Goal: Task Accomplishment & Management: Complete application form

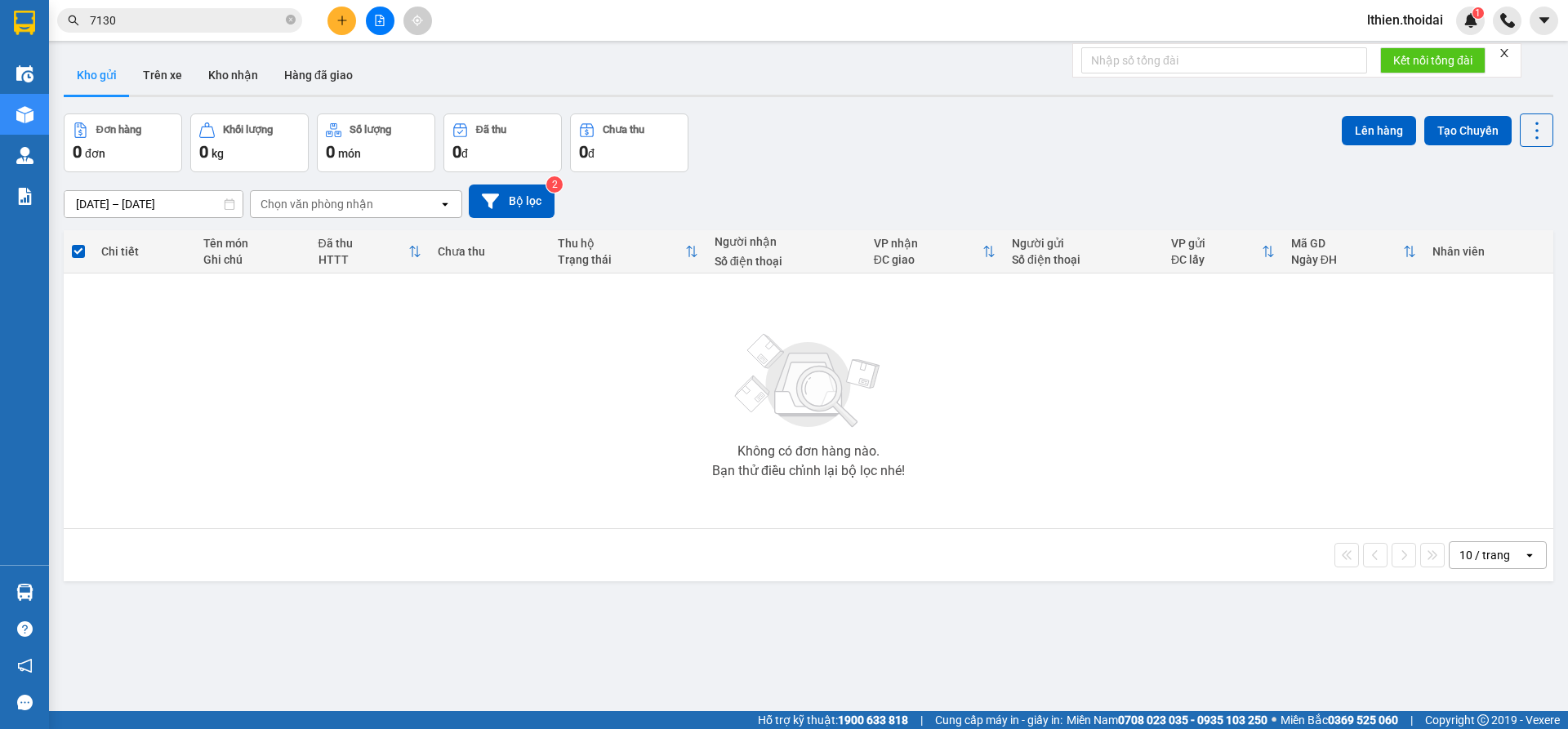
click at [194, 24] on input "7130" at bounding box center [186, 20] width 193 height 18
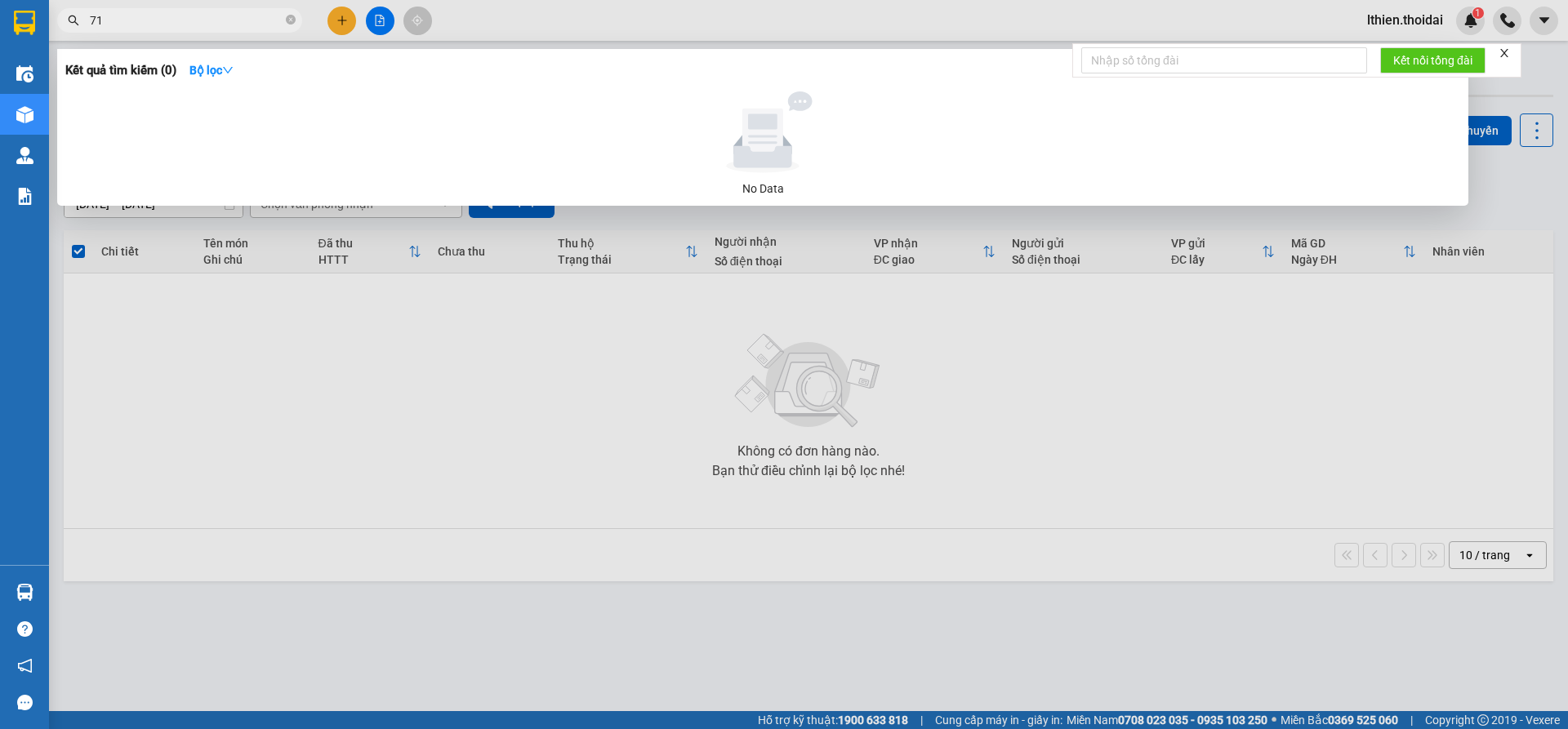
type input "7"
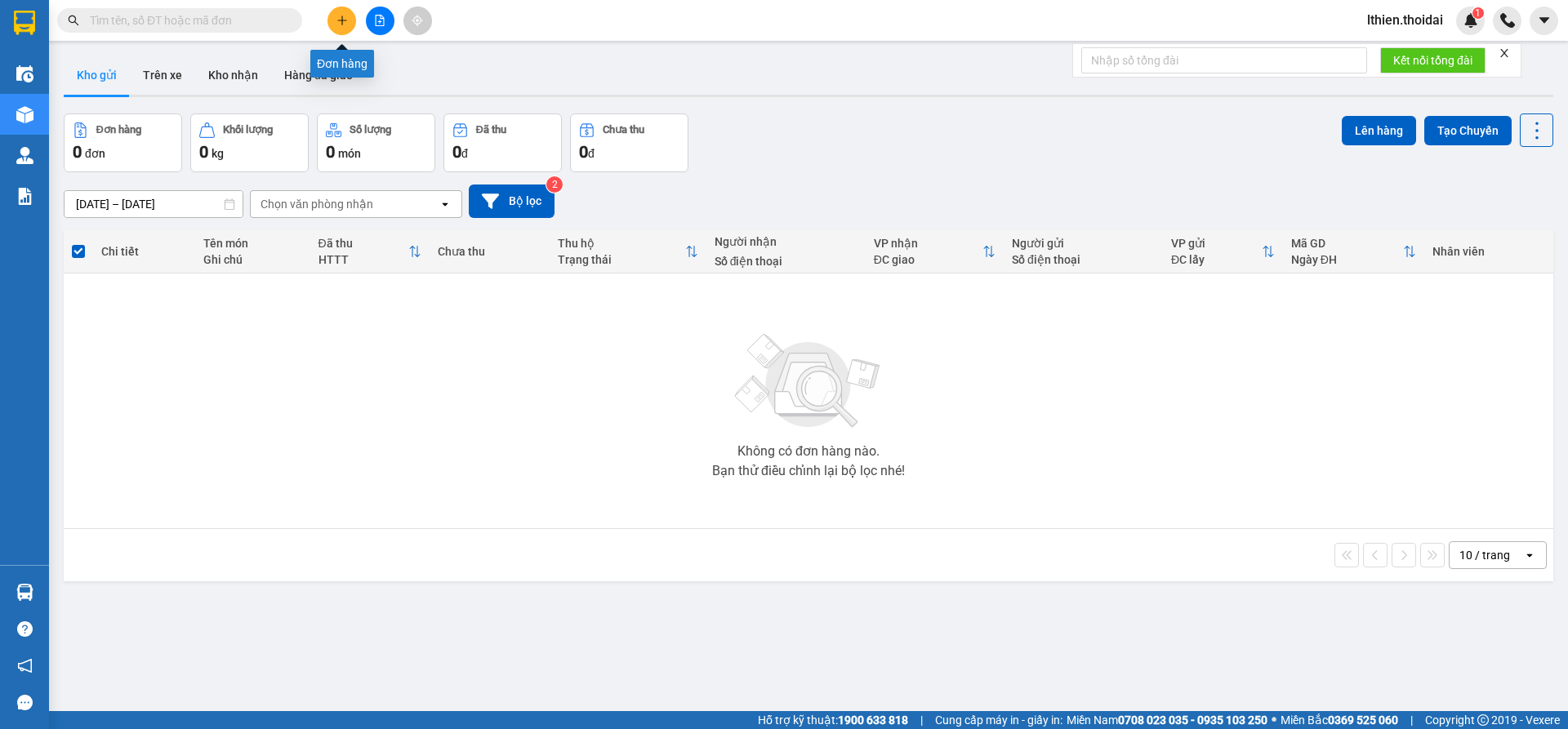
click at [339, 21] on icon "plus" at bounding box center [342, 20] width 12 height 12
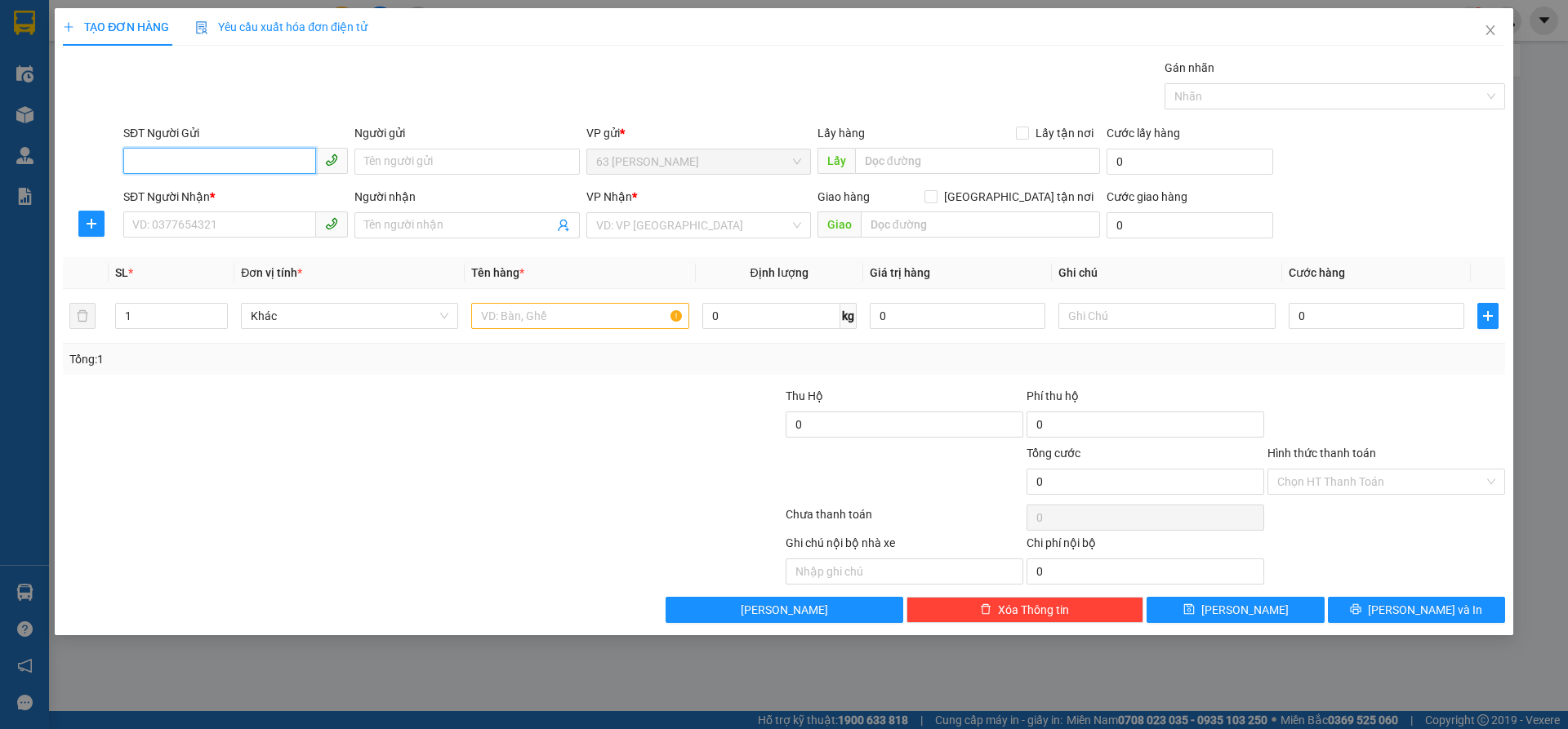
click at [166, 154] on input "SĐT Người Gửi" at bounding box center [219, 161] width 193 height 26
type input "0966957286"
click at [233, 196] on div "0966957286 - e trình haco [GEOGRAPHIC_DATA]" at bounding box center [256, 194] width 246 height 18
type input "e trình haco hà nam"
type input "0966957286"
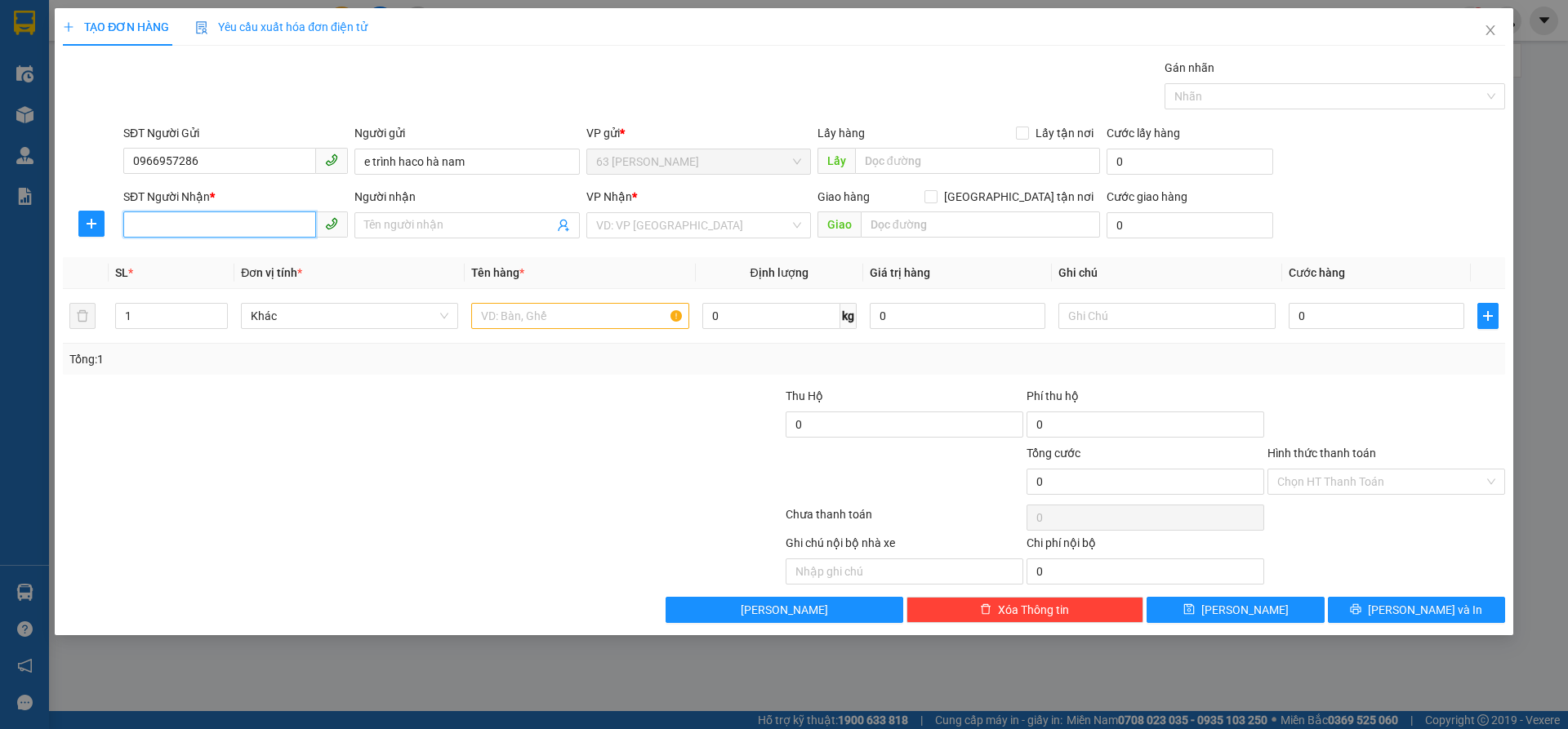
click at [193, 230] on input "SĐT Người Nhận *" at bounding box center [219, 224] width 193 height 26
click at [177, 259] on div "0982089242 - đạo" at bounding box center [236, 257] width 205 height 18
type input "0982089242"
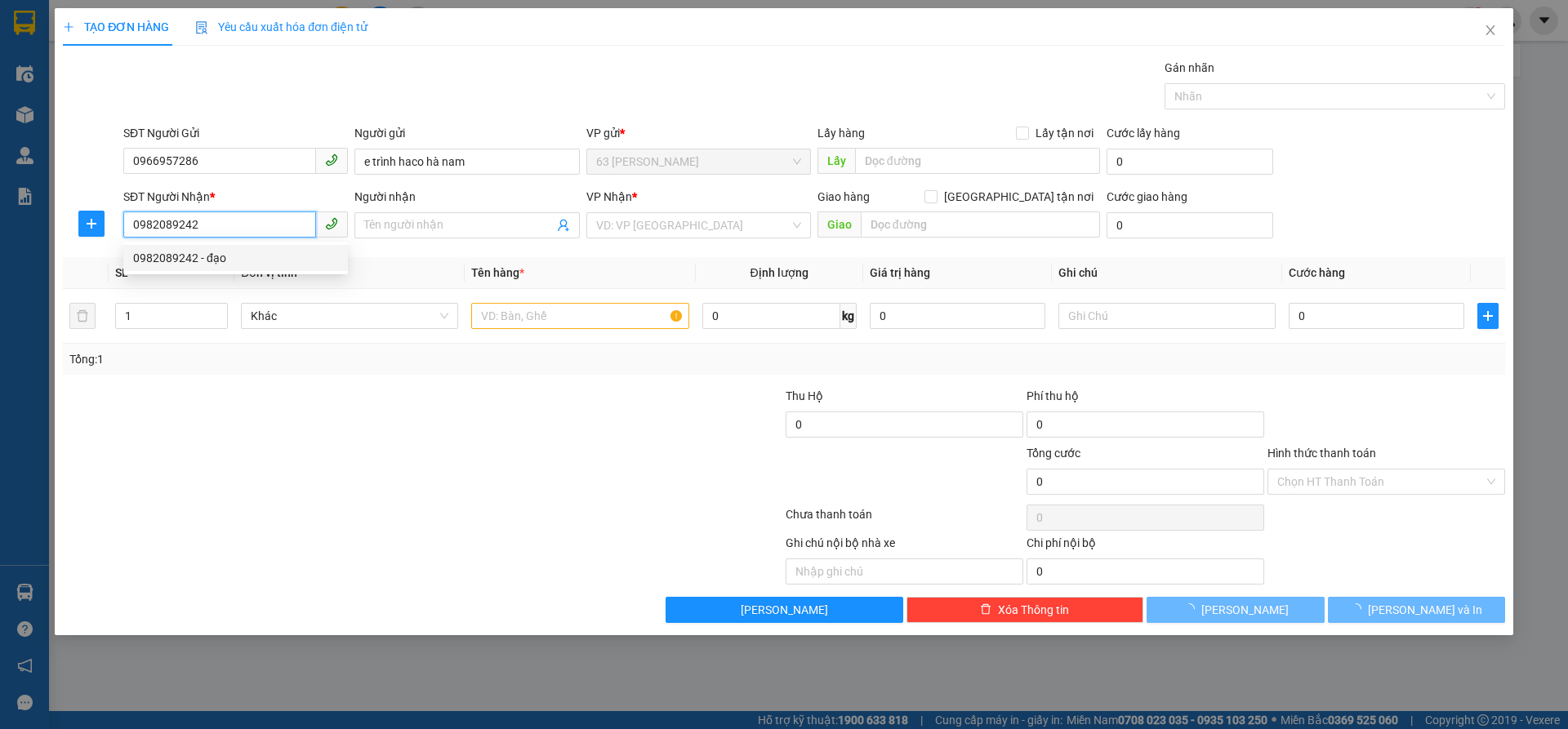
type input "đạo"
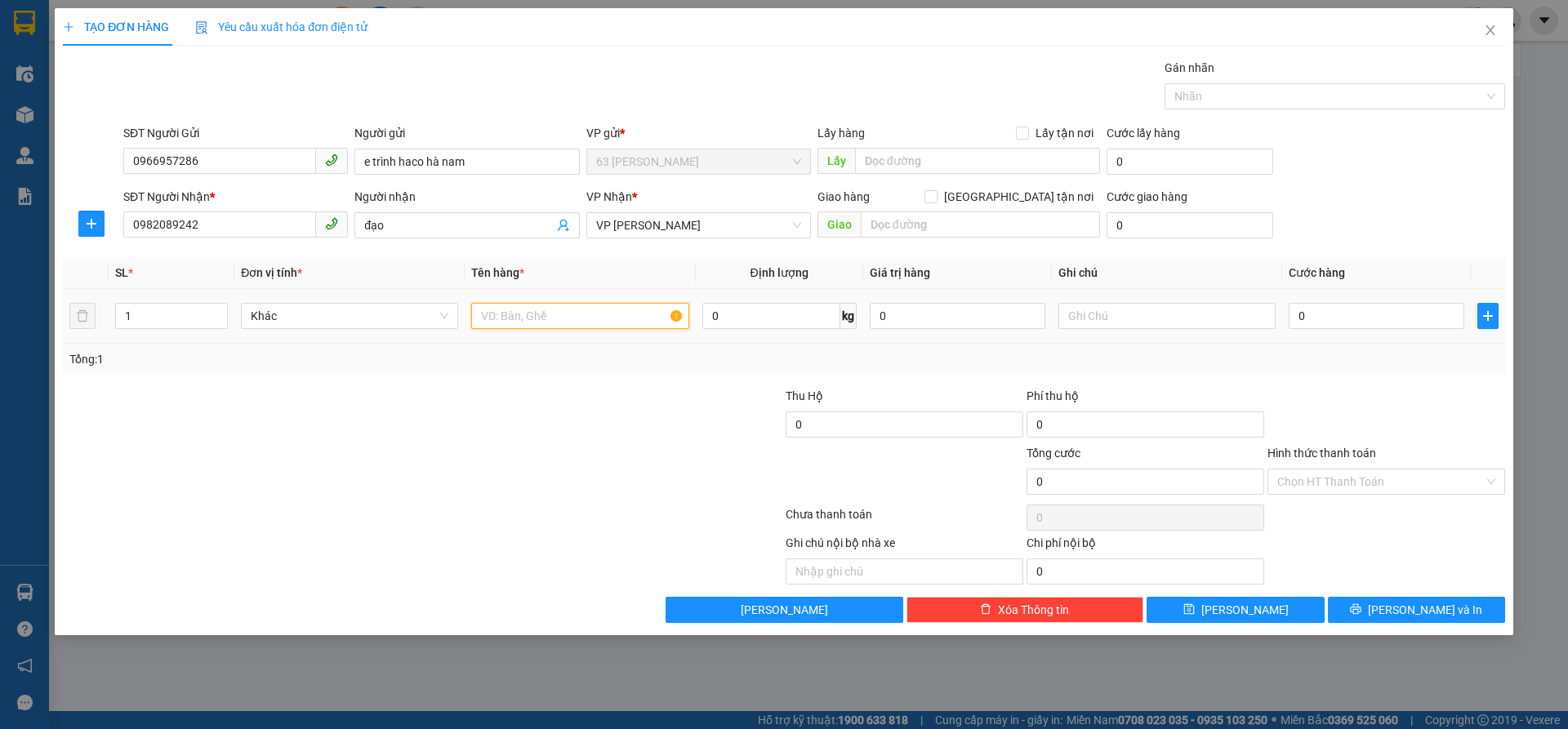
click at [540, 320] on input "text" at bounding box center [579, 316] width 217 height 26
type input "tài liệu"
type input "0"
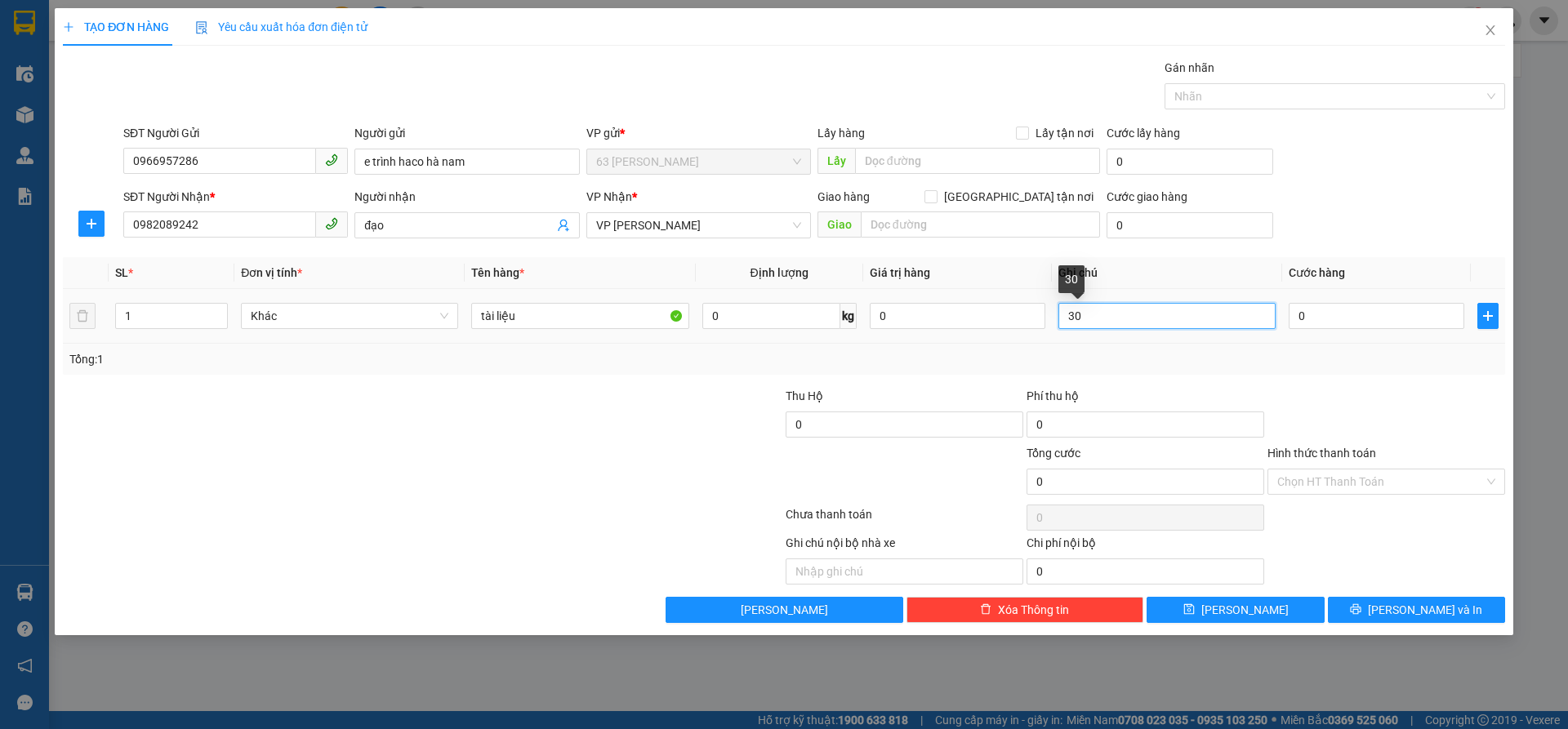
type input "3"
click at [1356, 320] on input "0" at bounding box center [1377, 316] width 176 height 26
type input "3"
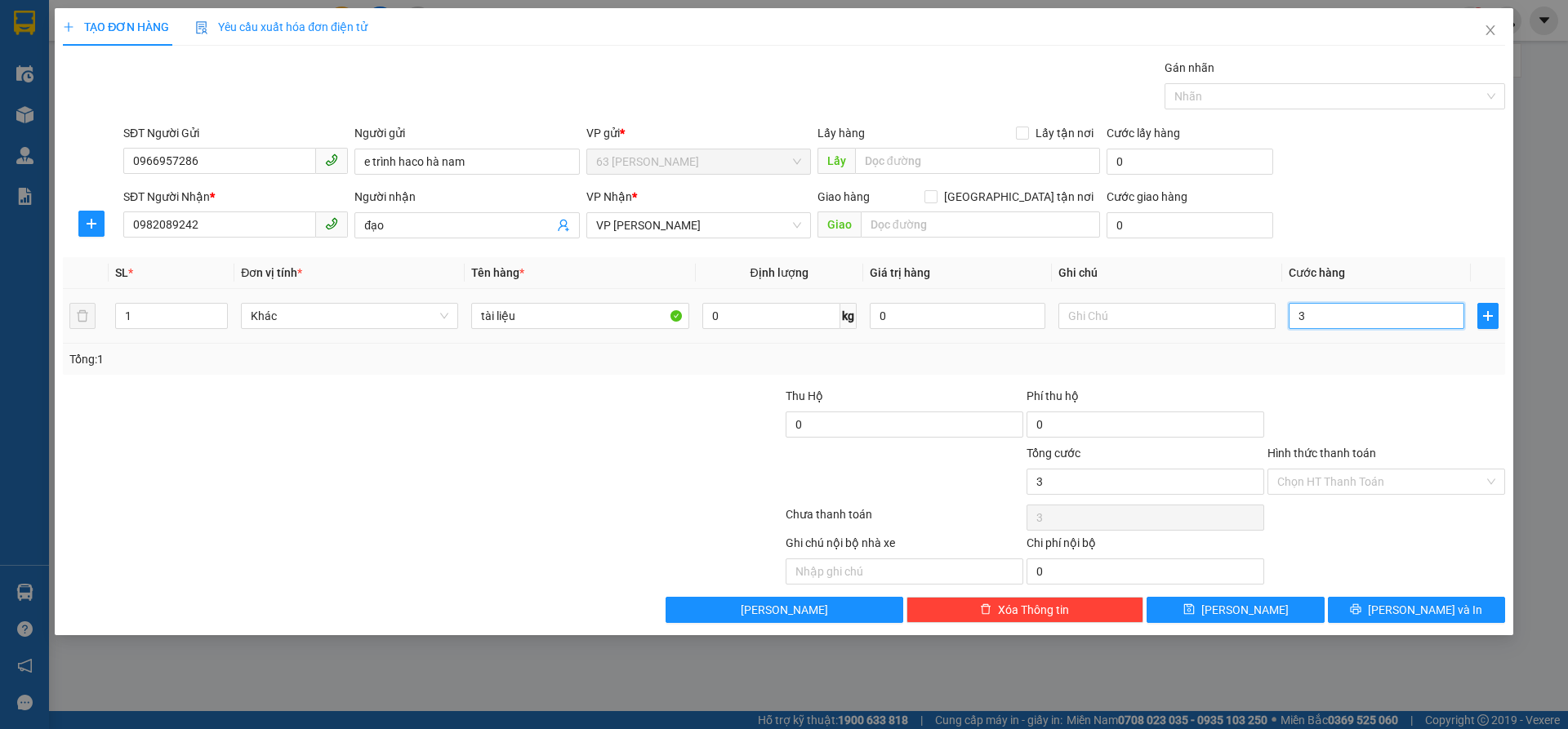
type input "30"
type input "300"
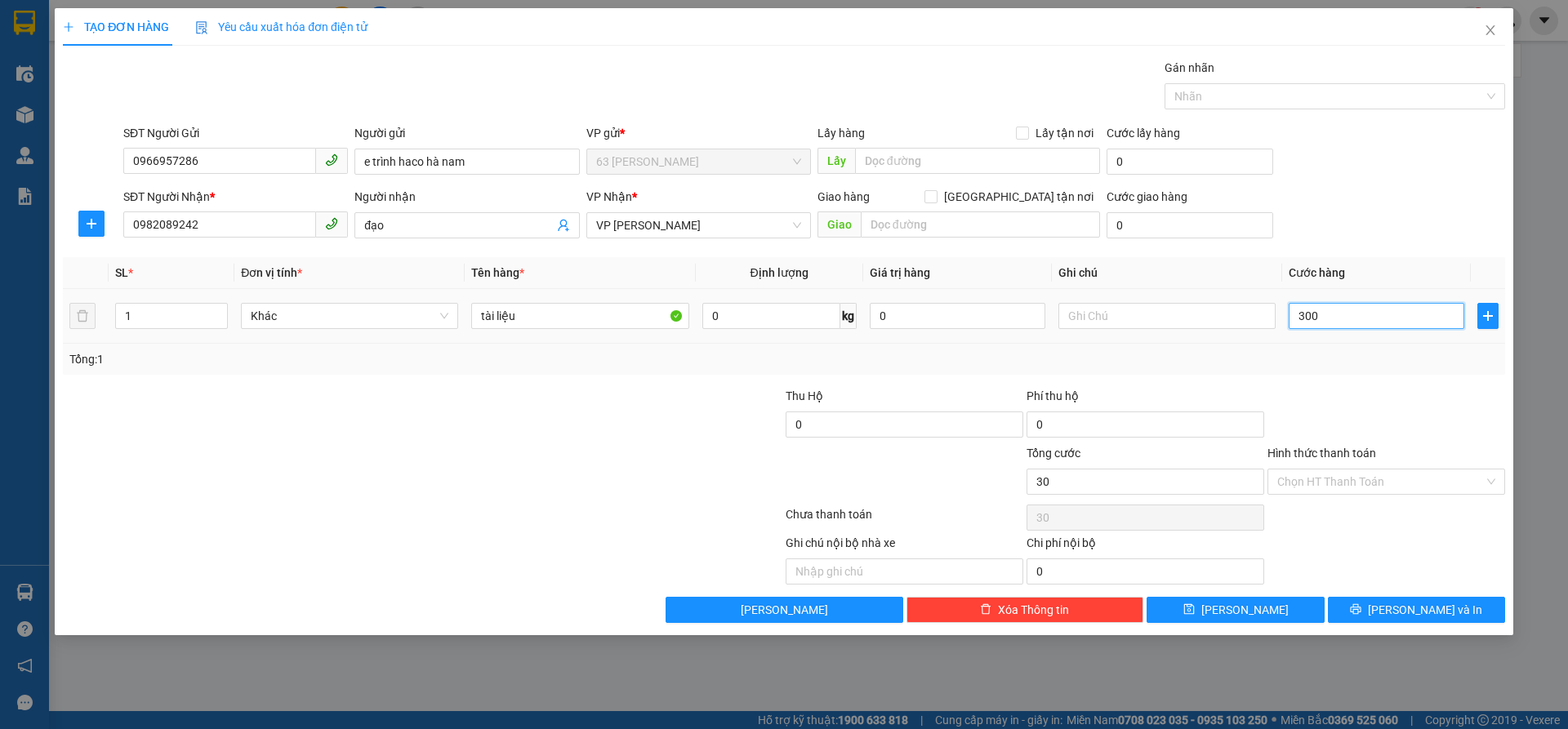
type input "300"
type input "3.000"
type input "30.000"
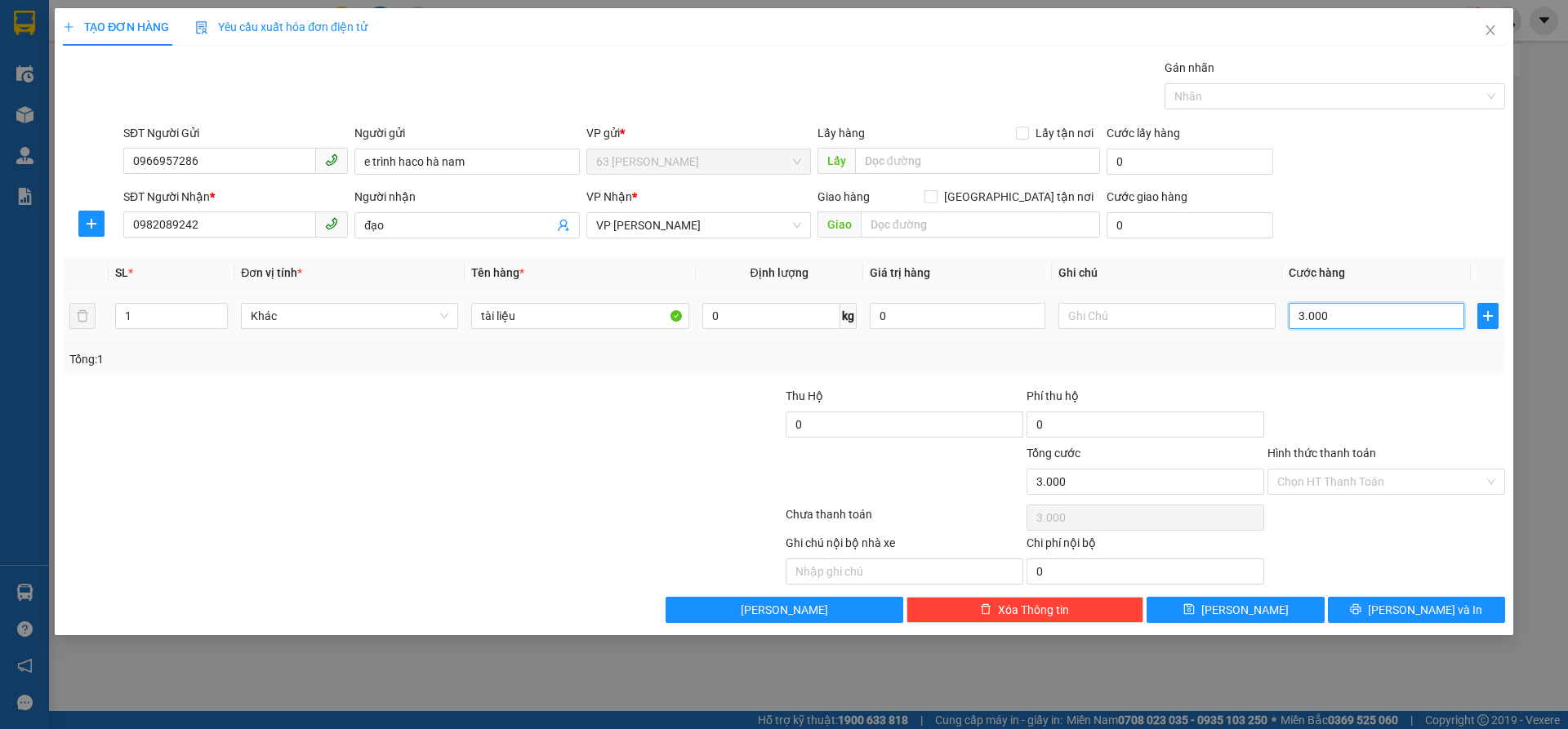
type input "30.000"
click at [1414, 605] on span "[PERSON_NAME] và In" at bounding box center [1425, 610] width 114 height 18
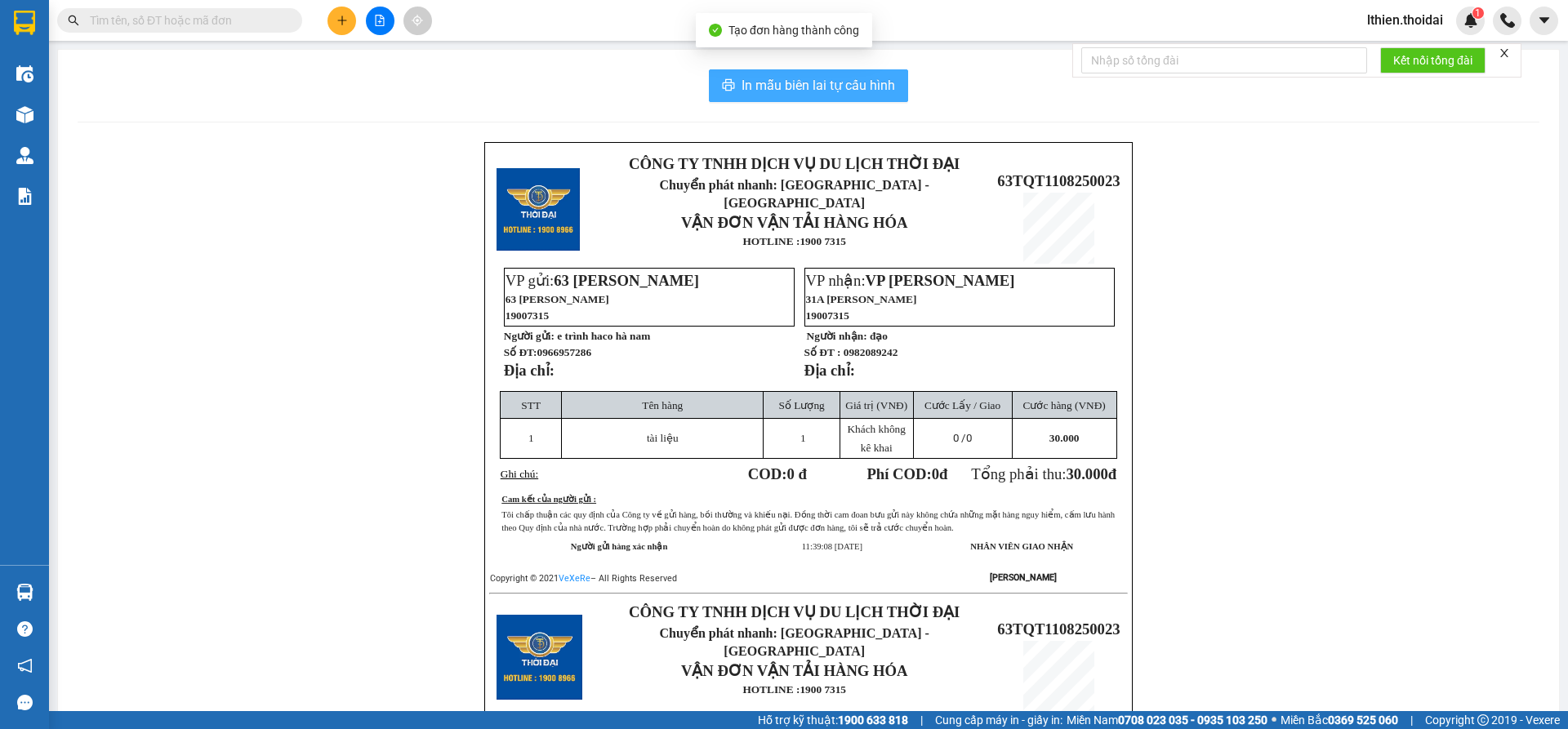
click at [759, 79] on span "In mẫu biên lai tự cấu hình" at bounding box center [818, 85] width 153 height 20
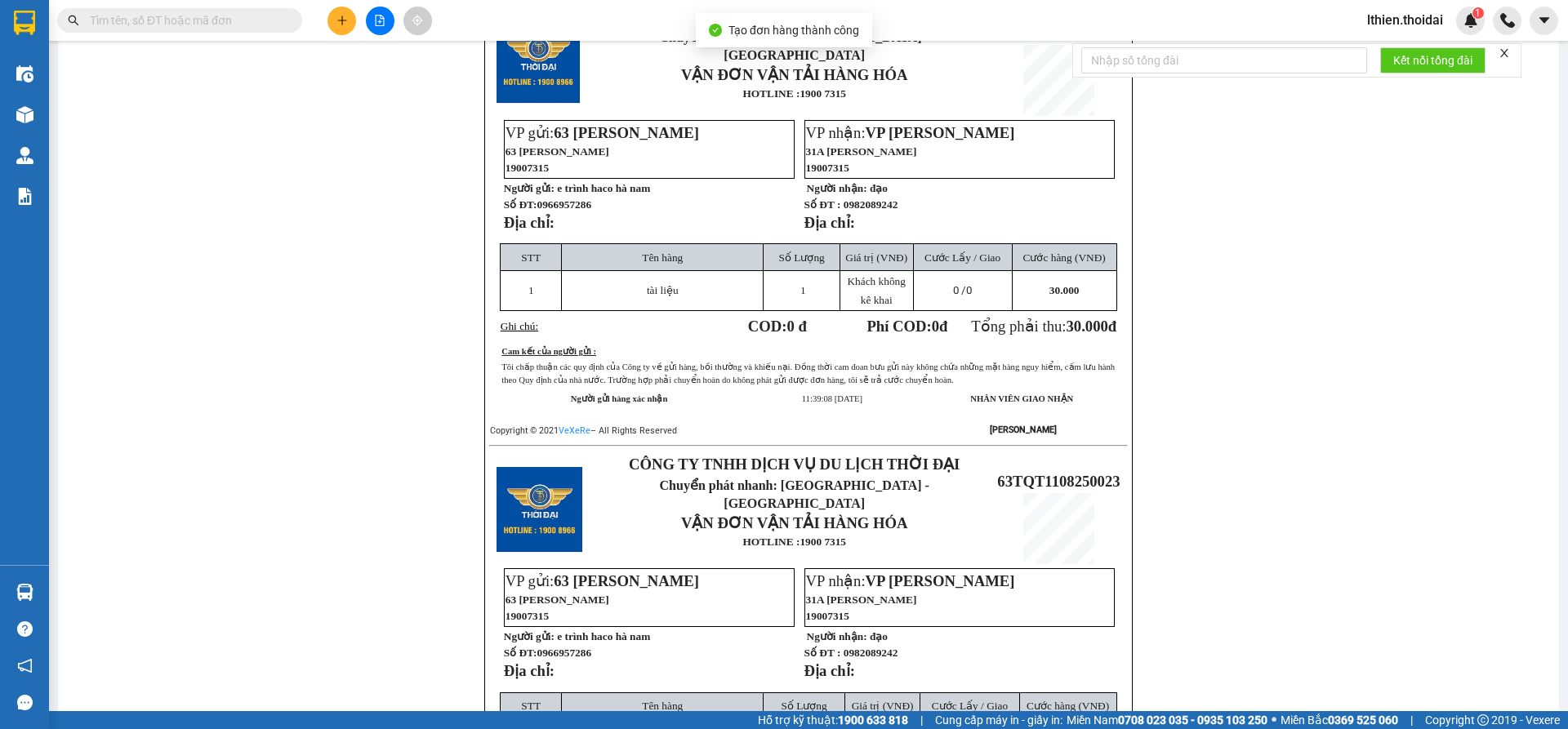
scroll to position [398, 0]
